Goal: Task Accomplishment & Management: Use online tool/utility

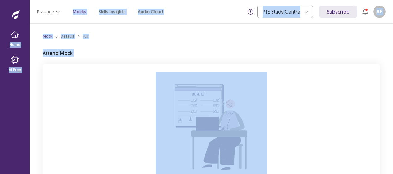
click at [55, 55] on p "Attend Mock" at bounding box center [58, 52] width 30 height 7
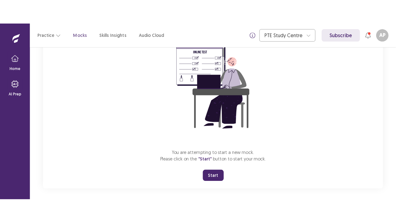
scroll to position [70, 0]
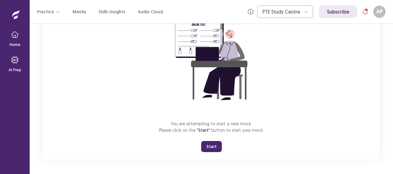
click at [212, 147] on button "Start" at bounding box center [211, 146] width 21 height 11
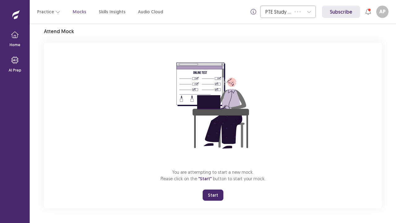
scroll to position [22, 0]
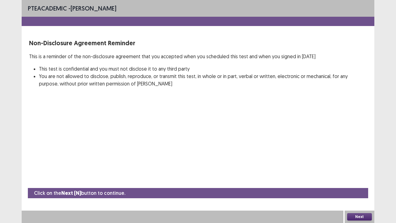
click at [230, 125] on div "PTE academic - [PERSON_NAME] Non-Disclosure Agreement Reminder This is a remind…" at bounding box center [198, 111] width 352 height 223
drag, startPoint x: 230, startPoint y: 125, endPoint x: 229, endPoint y: 122, distance: 3.2
click at [229, 122] on div "PTE academic - [PERSON_NAME] Non-Disclosure Agreement Reminder This is a remind…" at bounding box center [198, 111] width 352 height 223
drag, startPoint x: 229, startPoint y: 122, endPoint x: 321, endPoint y: 190, distance: 114.0
click at [321, 174] on div "PTE academic - [PERSON_NAME] Non-Disclosure Agreement Reminder This is a remind…" at bounding box center [198, 111] width 352 height 223
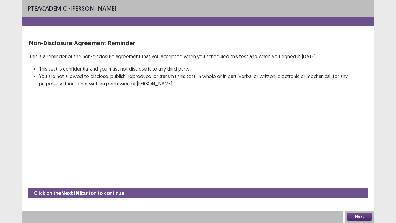
click at [363, 174] on button "Next" at bounding box center [359, 216] width 25 height 7
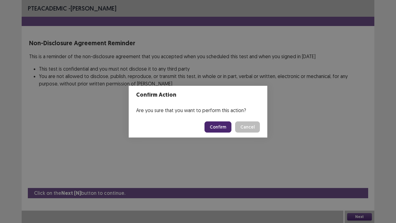
click at [223, 125] on button "Confirm" at bounding box center [217, 126] width 27 height 11
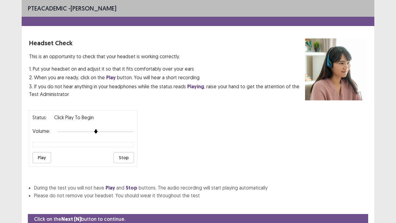
scroll to position [23, 0]
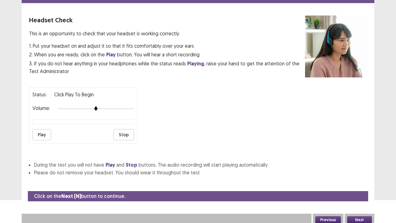
click at [43, 133] on button "Play" at bounding box center [41, 134] width 19 height 11
click at [40, 125] on div "Status: Click Play to Begin Volume: Play Stop" at bounding box center [83, 115] width 108 height 56
click at [362, 174] on button "Next" at bounding box center [359, 219] width 25 height 7
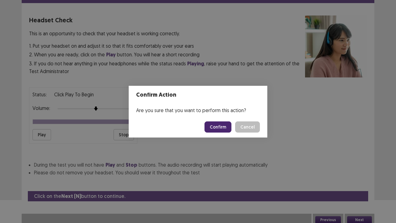
click at [224, 124] on button "Confirm" at bounding box center [217, 126] width 27 height 11
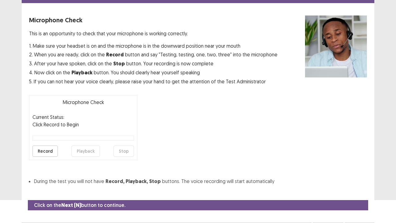
scroll to position [34, 0]
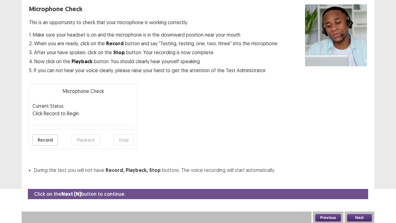
click at [44, 139] on button "Record" at bounding box center [44, 139] width 25 height 11
click at [85, 138] on button "Playback" at bounding box center [85, 139] width 28 height 11
click at [354, 174] on button "Next" at bounding box center [359, 217] width 25 height 7
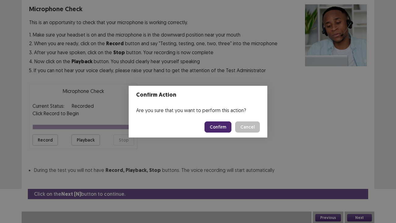
click at [222, 128] on button "Confirm" at bounding box center [217, 126] width 27 height 11
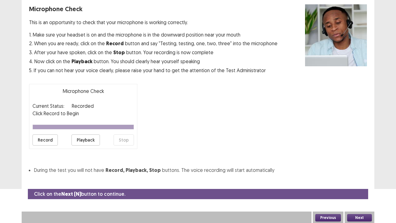
scroll to position [17, 0]
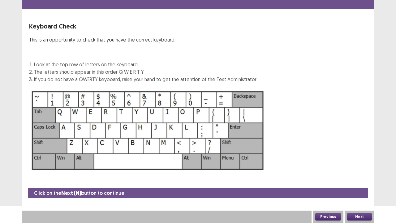
click at [357, 174] on button "Next" at bounding box center [359, 216] width 25 height 7
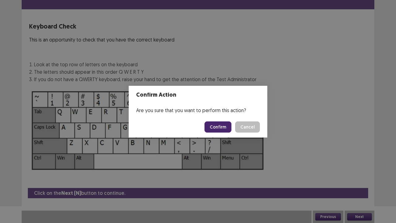
click at [217, 125] on button "Confirm" at bounding box center [217, 126] width 27 height 11
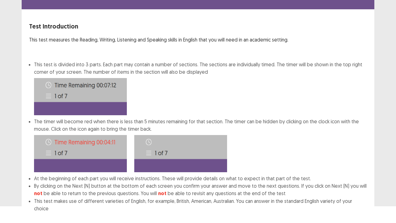
scroll to position [48, 0]
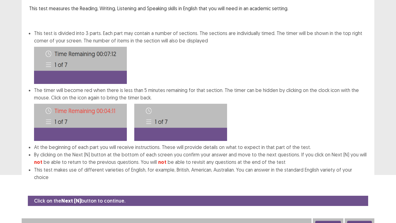
click at [362, 174] on button "Next" at bounding box center [359, 223] width 25 height 7
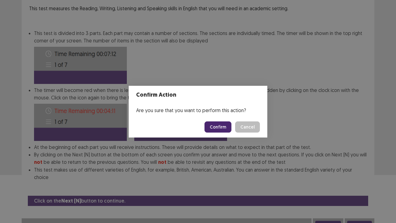
click at [215, 124] on button "Confirm" at bounding box center [217, 126] width 27 height 11
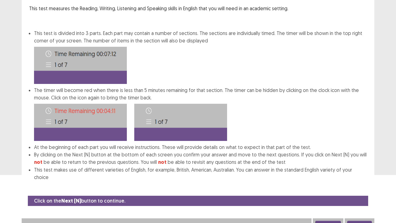
scroll to position [0, 0]
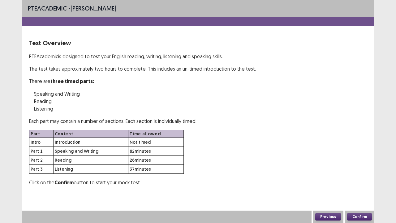
click at [361, 174] on button "Confirm" at bounding box center [359, 216] width 25 height 7
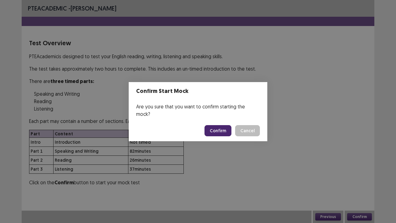
click at [221, 126] on button "Confirm" at bounding box center [217, 130] width 27 height 11
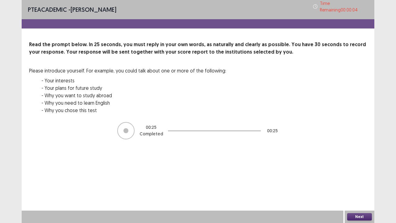
click at [360, 174] on button "Next" at bounding box center [359, 216] width 25 height 7
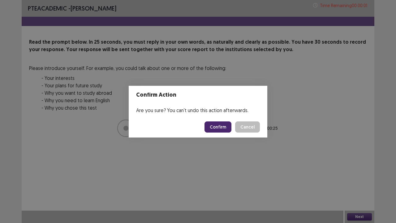
click at [223, 127] on button "Confirm" at bounding box center [217, 126] width 27 height 11
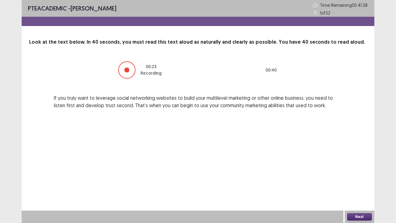
click at [355, 174] on button "Next" at bounding box center [359, 216] width 25 height 7
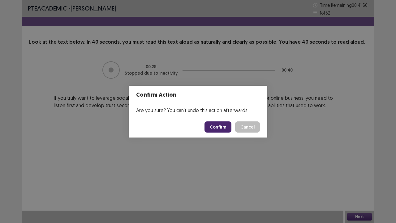
click at [225, 129] on button "Confirm" at bounding box center [217, 126] width 27 height 11
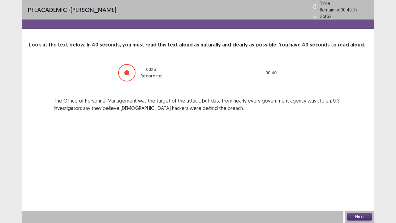
click at [360, 174] on button "Next" at bounding box center [359, 216] width 25 height 7
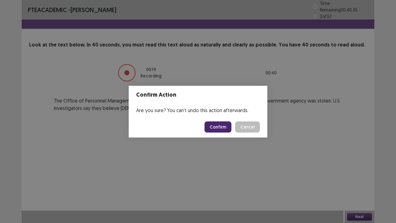
click at [218, 126] on button "Confirm" at bounding box center [217, 126] width 27 height 11
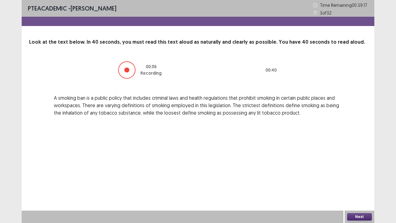
click at [356, 174] on button "Next" at bounding box center [359, 216] width 25 height 7
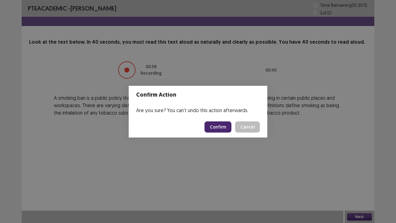
click at [214, 123] on button "Confirm" at bounding box center [217, 126] width 27 height 11
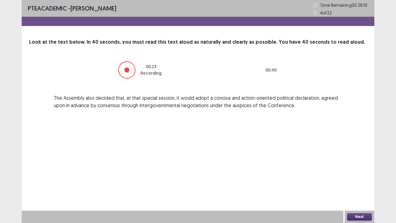
click at [362, 174] on button "Next" at bounding box center [359, 216] width 25 height 7
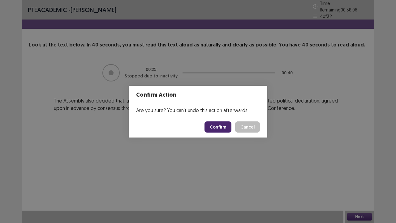
click at [215, 126] on button "Confirm" at bounding box center [217, 126] width 27 height 11
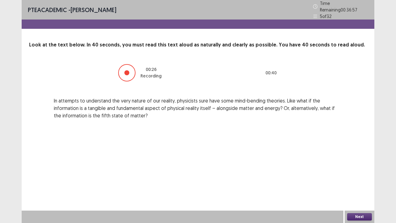
click at [359, 174] on button "Next" at bounding box center [359, 216] width 25 height 7
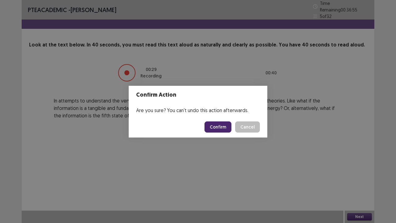
click at [221, 124] on button "Confirm" at bounding box center [217, 126] width 27 height 11
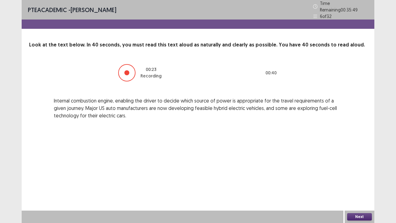
click at [359, 174] on button "Next" at bounding box center [359, 216] width 25 height 7
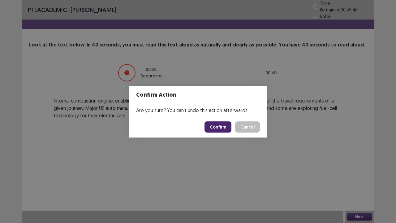
click at [223, 126] on button "Confirm" at bounding box center [217, 126] width 27 height 11
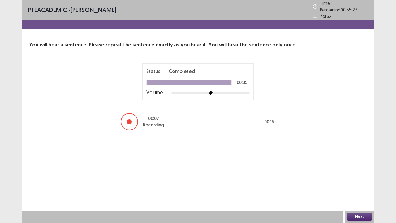
click at [361, 174] on button "Next" at bounding box center [359, 216] width 25 height 7
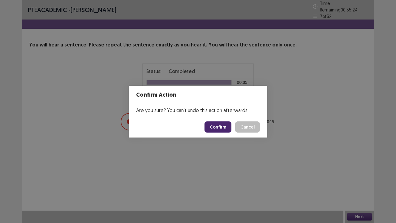
click at [224, 124] on button "Confirm" at bounding box center [217, 126] width 27 height 11
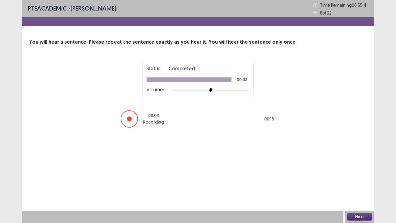
click at [362, 174] on button "Next" at bounding box center [359, 216] width 25 height 7
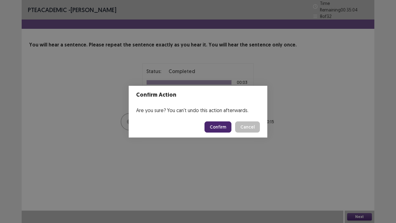
click at [219, 126] on button "Confirm" at bounding box center [217, 126] width 27 height 11
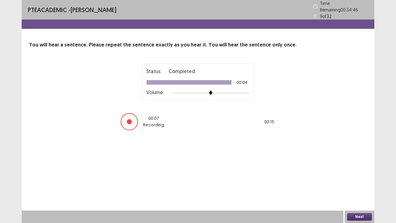
click at [359, 174] on button "Next" at bounding box center [359, 216] width 25 height 7
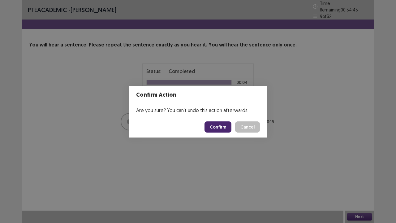
click at [227, 129] on button "Confirm" at bounding box center [217, 126] width 27 height 11
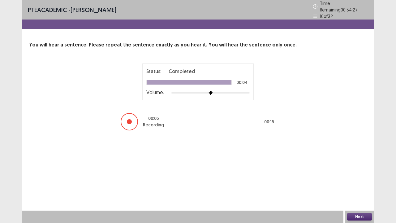
click at [358, 174] on button "Next" at bounding box center [359, 216] width 25 height 7
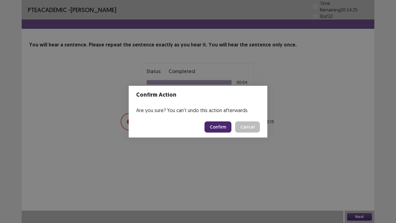
click at [219, 124] on button "Confirm" at bounding box center [217, 126] width 27 height 11
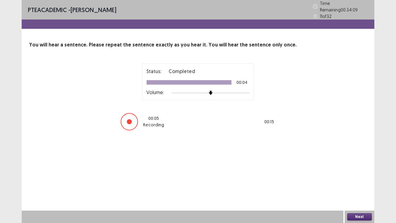
click at [359, 174] on button "Next" at bounding box center [359, 216] width 25 height 7
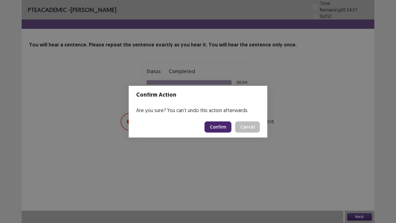
click at [220, 126] on button "Confirm" at bounding box center [217, 126] width 27 height 11
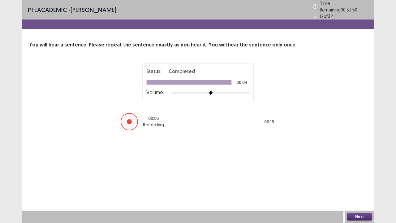
click at [360, 174] on button "Next" at bounding box center [359, 216] width 25 height 7
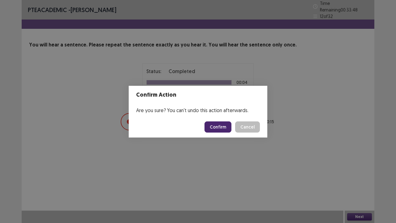
click at [223, 127] on button "Confirm" at bounding box center [217, 126] width 27 height 11
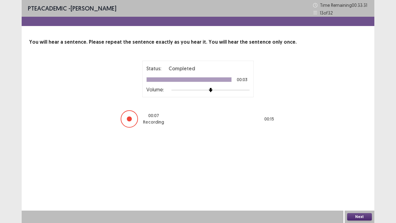
click at [358, 174] on button "Next" at bounding box center [359, 216] width 25 height 7
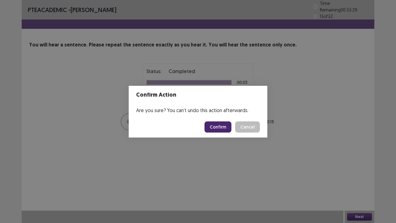
click at [222, 123] on button "Confirm" at bounding box center [217, 126] width 27 height 11
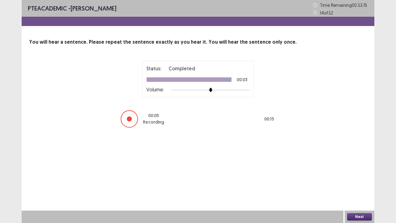
click at [359, 174] on button "Next" at bounding box center [359, 216] width 25 height 7
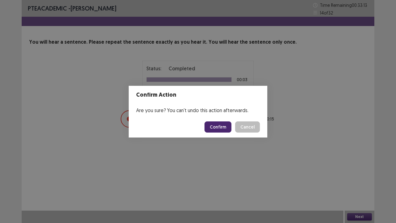
click at [228, 127] on button "Confirm" at bounding box center [217, 126] width 27 height 11
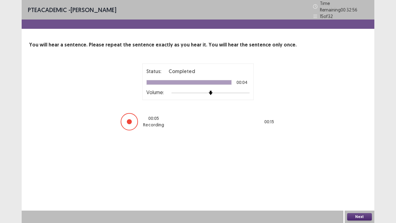
click at [360, 174] on button "Next" at bounding box center [359, 216] width 25 height 7
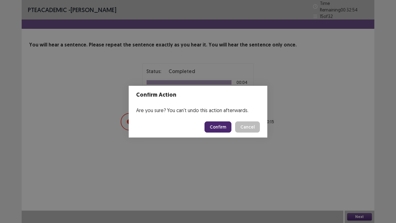
click at [214, 125] on button "Confirm" at bounding box center [217, 126] width 27 height 11
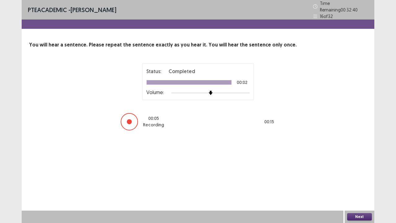
click at [360, 174] on button "Next" at bounding box center [359, 216] width 25 height 7
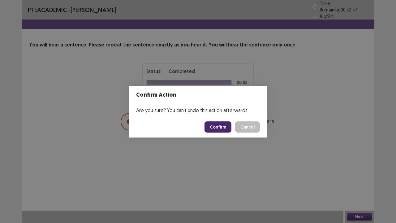
click at [222, 128] on button "Confirm" at bounding box center [217, 126] width 27 height 11
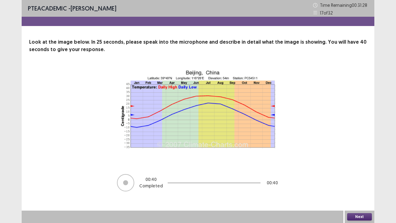
click at [359, 174] on button "Next" at bounding box center [359, 216] width 25 height 7
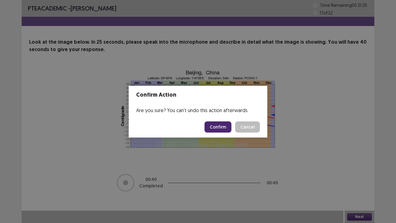
click at [222, 125] on button "Confirm" at bounding box center [217, 126] width 27 height 11
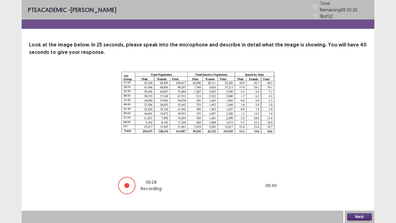
click at [358, 174] on button "Next" at bounding box center [359, 216] width 25 height 7
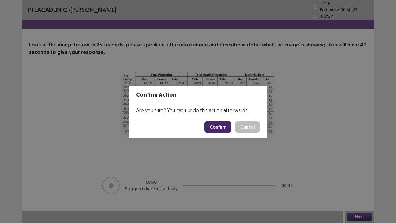
click at [223, 120] on footer "Confirm Cancel" at bounding box center [198, 126] width 138 height 21
click at [222, 124] on button "Confirm" at bounding box center [217, 126] width 27 height 11
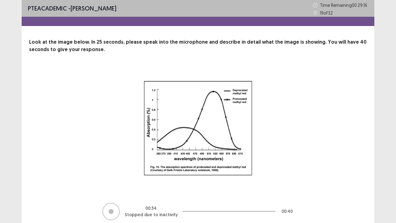
click at [118, 174] on div at bounding box center [110, 210] width 17 height 17
click at [112, 174] on div at bounding box center [110, 210] width 17 height 17
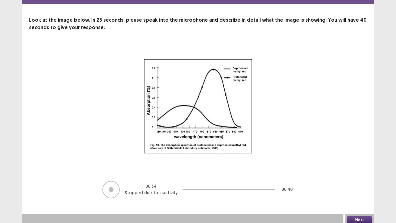
scroll to position [25, 0]
click at [359, 174] on button "Next" at bounding box center [359, 218] width 25 height 7
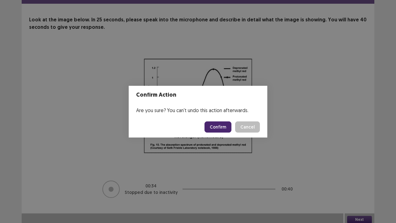
click at [214, 126] on button "Confirm" at bounding box center [217, 126] width 27 height 11
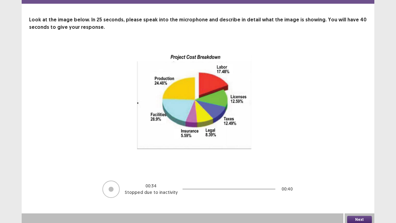
click at [358, 174] on button "Next" at bounding box center [359, 218] width 25 height 7
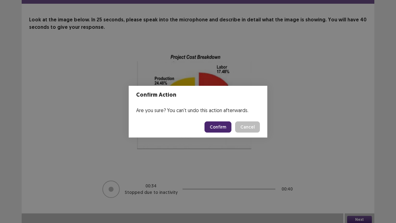
click at [222, 124] on button "Confirm" at bounding box center [217, 126] width 27 height 11
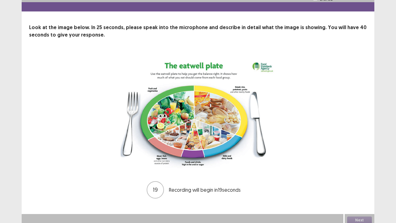
scroll to position [18, 0]
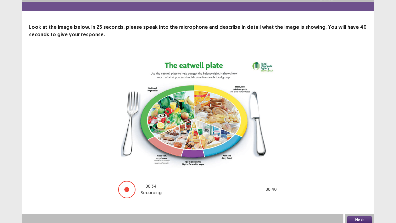
click at [360, 174] on button "Next" at bounding box center [359, 219] width 25 height 7
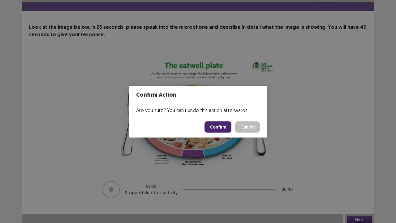
click at [227, 126] on button "Confirm" at bounding box center [217, 126] width 27 height 11
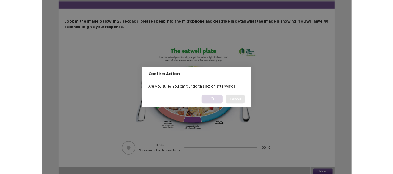
scroll to position [0, 0]
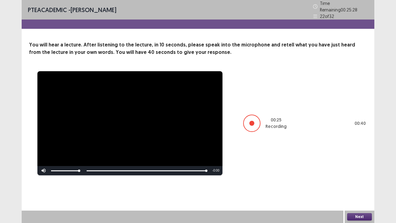
click at [352, 174] on button "Next" at bounding box center [359, 216] width 25 height 7
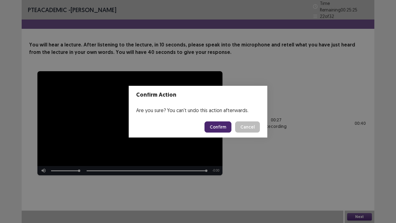
click at [221, 126] on button "Confirm" at bounding box center [217, 126] width 27 height 11
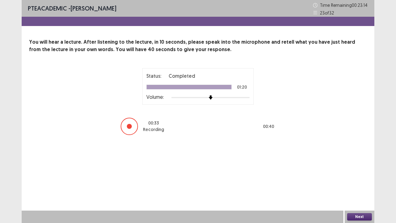
click at [358, 174] on button "Next" at bounding box center [359, 216] width 25 height 7
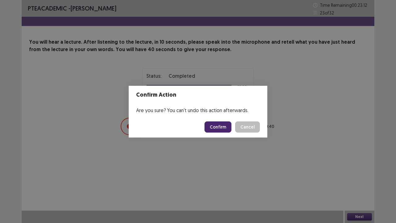
click at [213, 125] on button "Confirm" at bounding box center [217, 126] width 27 height 11
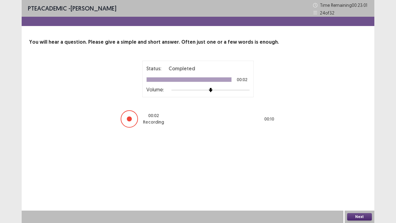
click at [359, 174] on button "Next" at bounding box center [359, 216] width 25 height 7
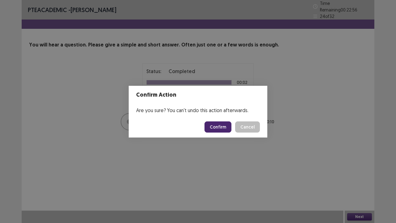
click at [219, 127] on button "Confirm" at bounding box center [217, 126] width 27 height 11
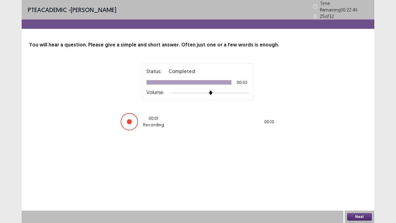
click at [360, 174] on button "Next" at bounding box center [359, 216] width 25 height 7
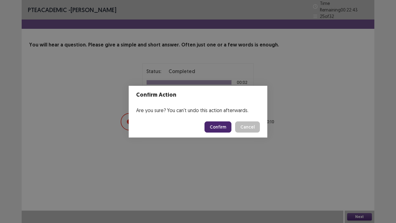
click at [224, 124] on button "Confirm" at bounding box center [217, 126] width 27 height 11
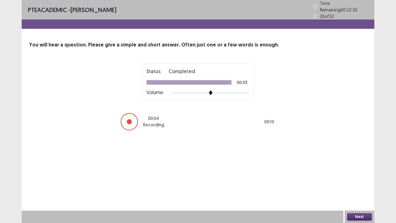
click at [360, 174] on button "Next" at bounding box center [359, 216] width 25 height 7
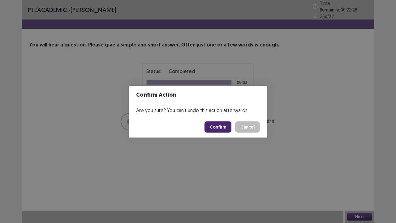
click at [224, 124] on button "Confirm" at bounding box center [217, 126] width 27 height 11
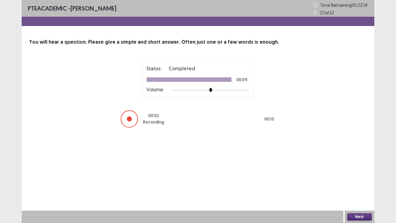
click at [357, 174] on button "Next" at bounding box center [359, 216] width 25 height 7
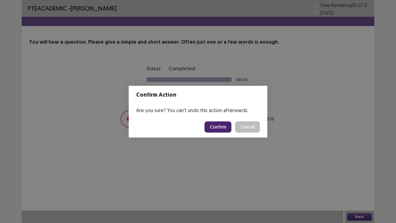
click at [218, 125] on button "Confirm" at bounding box center [217, 126] width 27 height 11
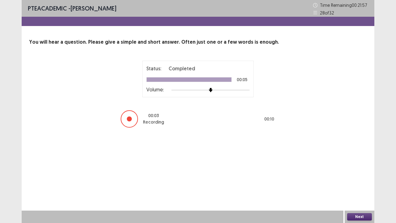
click at [356, 174] on button "Next" at bounding box center [359, 216] width 25 height 7
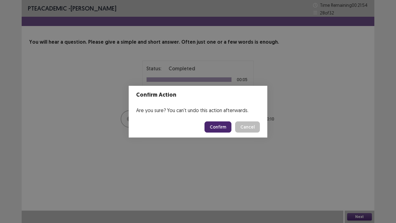
click at [222, 126] on button "Confirm" at bounding box center [217, 126] width 27 height 11
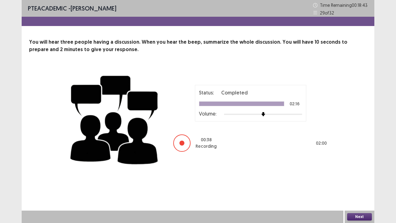
drag, startPoint x: 361, startPoint y: 214, endPoint x: 370, endPoint y: 205, distance: 13.1
click at [370, 174] on div "PTE academic - [PERSON_NAME] Time Remaining 00 : 18 : 43 29 of 32 You will hear…" at bounding box center [198, 111] width 352 height 223
click at [367, 174] on div "Next" at bounding box center [359, 216] width 30 height 12
click at [361, 174] on button "Next" at bounding box center [359, 216] width 25 height 7
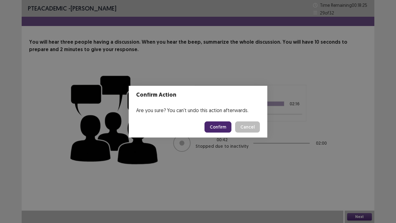
click at [218, 124] on button "Confirm" at bounding box center [217, 126] width 27 height 11
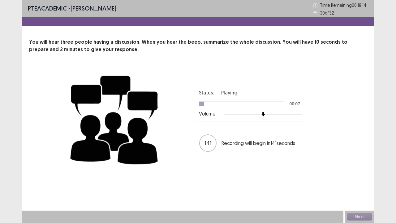
click at [170, 149] on div "Status: Playing 00:07 Volume: 141 Recording will begin in 141 seconds" at bounding box center [198, 118] width 260 height 101
click at [170, 149] on div "Status: Playing 00:10 Volume: 138 Recording will begin in 138 seconds" at bounding box center [198, 118] width 260 height 101
